Goal: Check status: Check status

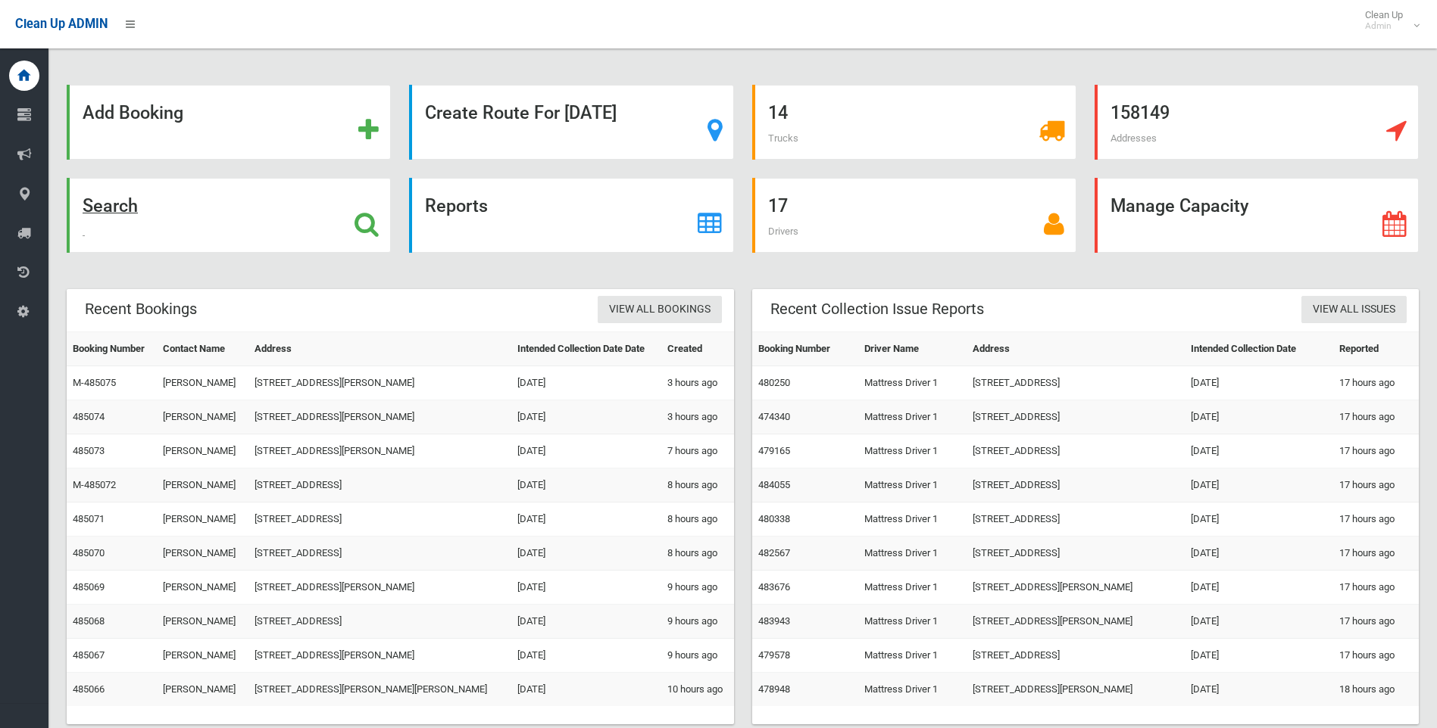
click at [114, 207] on strong "Search" at bounding box center [110, 205] width 55 height 21
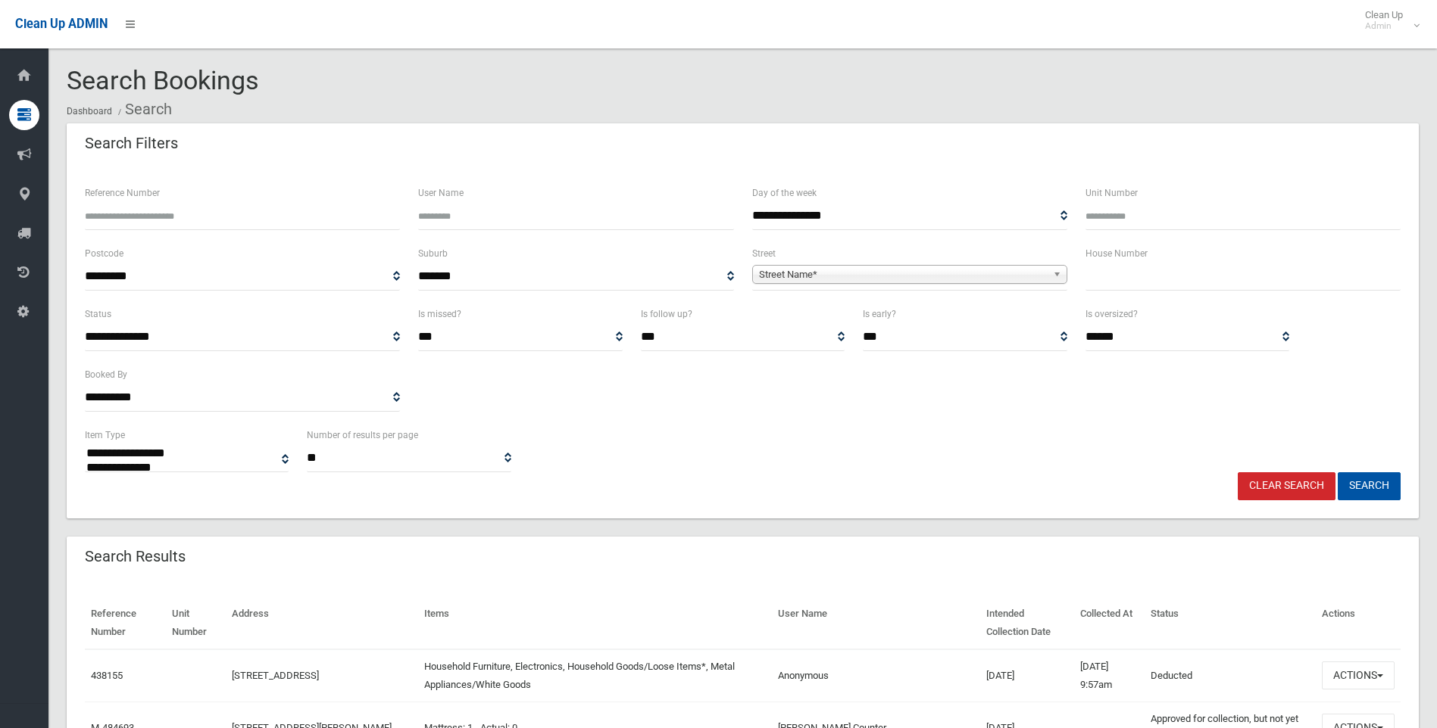
select select
click at [859, 275] on span "Street Name*" at bounding box center [903, 275] width 288 height 18
type input "********"
click at [858, 314] on li "[GEOGRAPHIC_DATA])" at bounding box center [909, 316] width 307 height 19
click at [1380, 484] on button "Search" at bounding box center [1368, 487] width 63 height 28
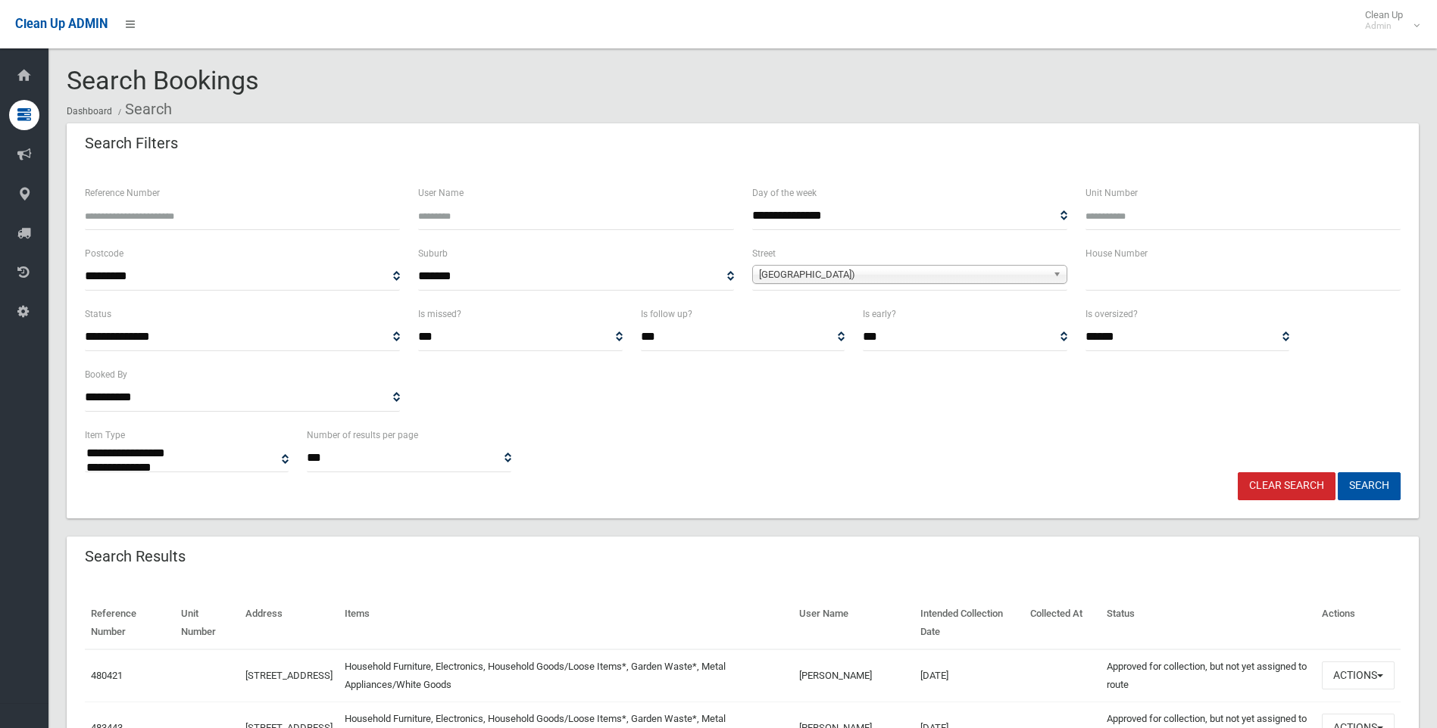
select select
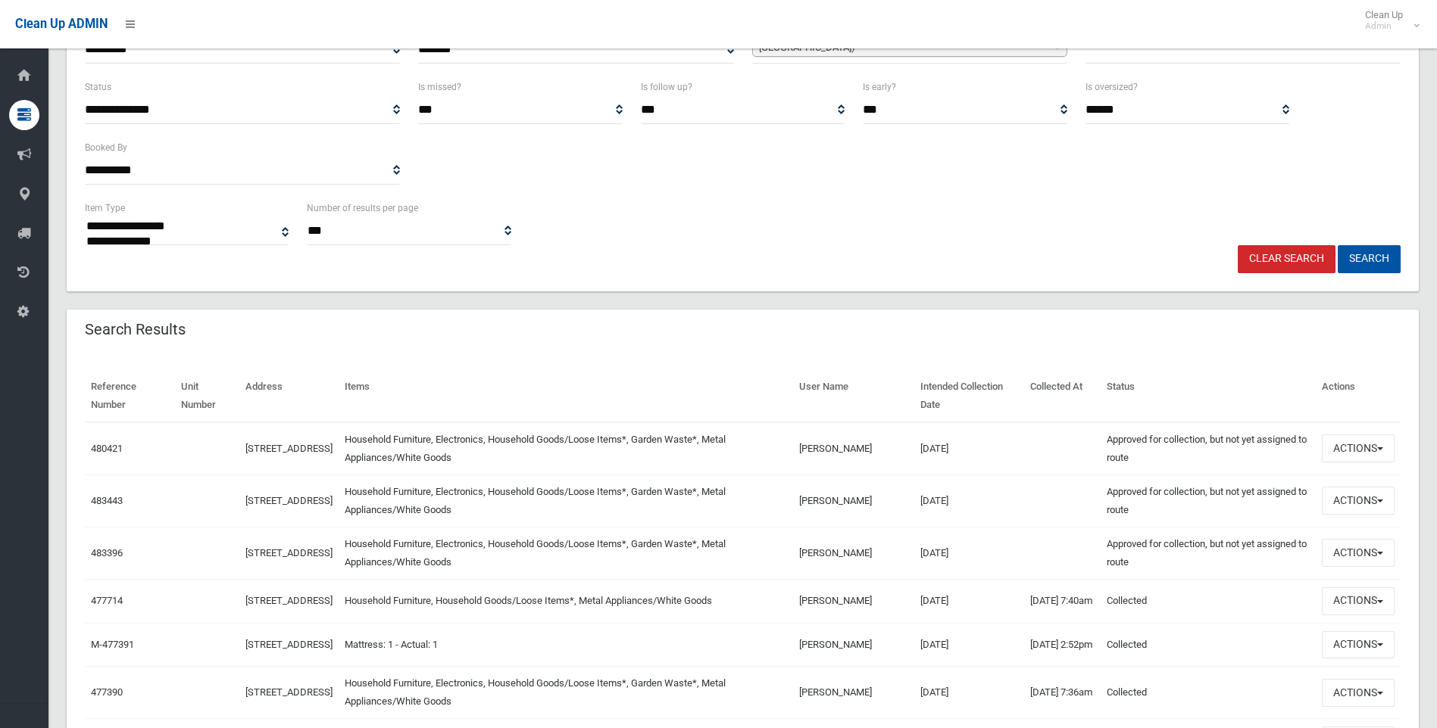
scroll to position [303, 0]
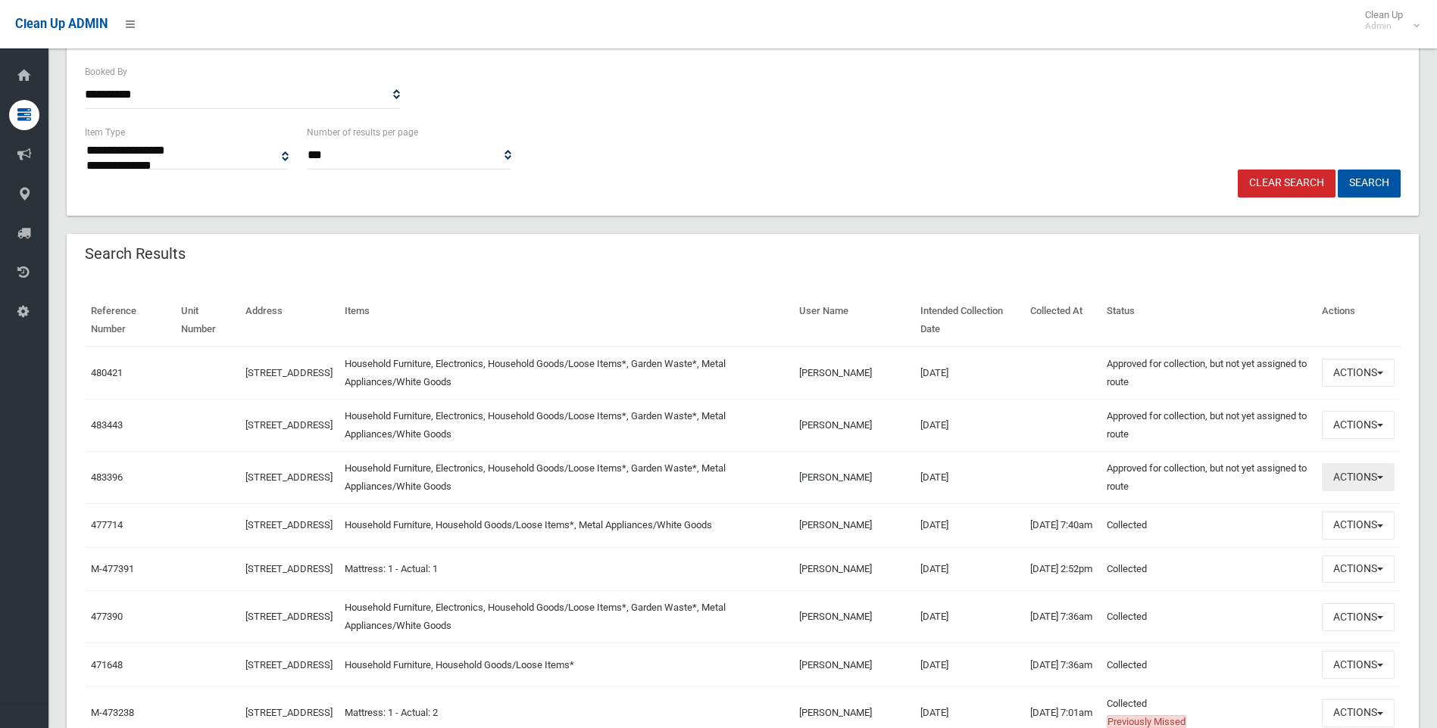
click at [1347, 475] on button "Actions" at bounding box center [1357, 477] width 73 height 28
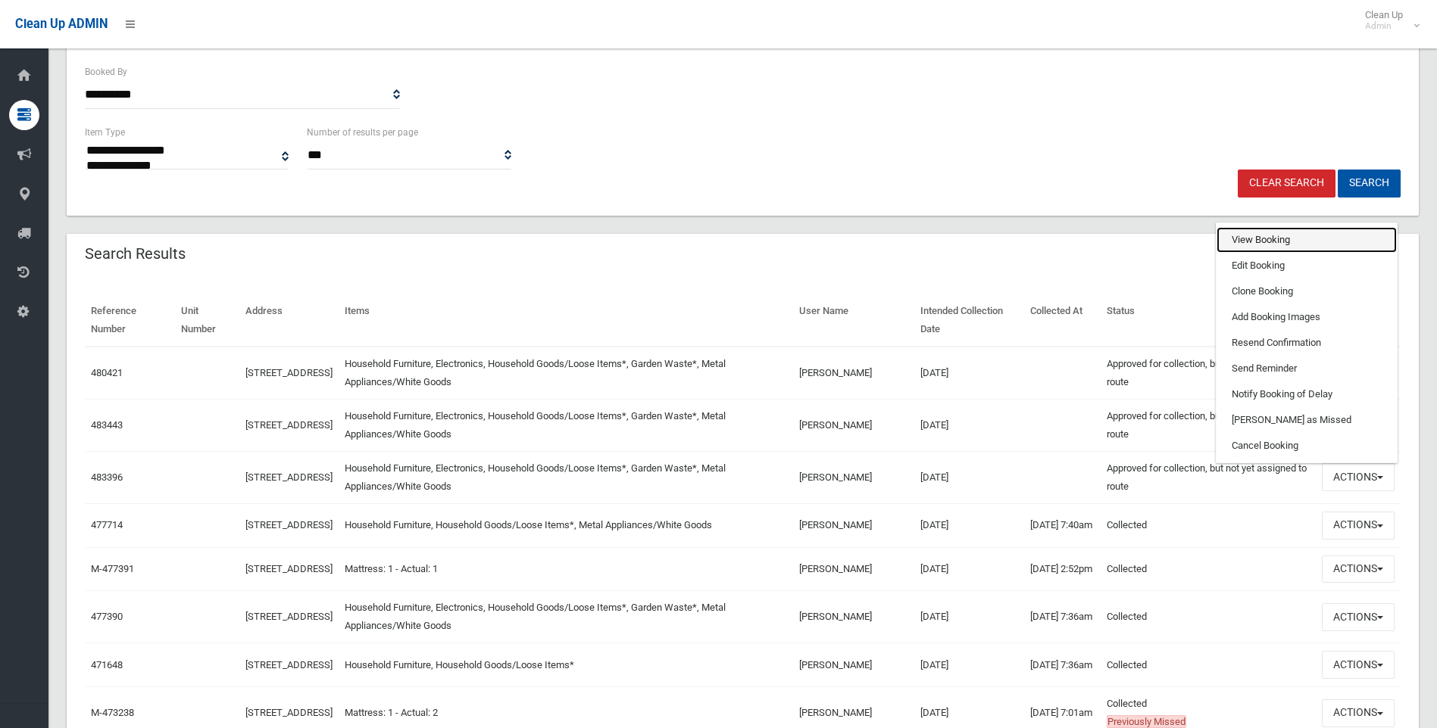
click at [1272, 237] on link "View Booking" at bounding box center [1306, 240] width 180 height 26
